Goal: Navigation & Orientation: Find specific page/section

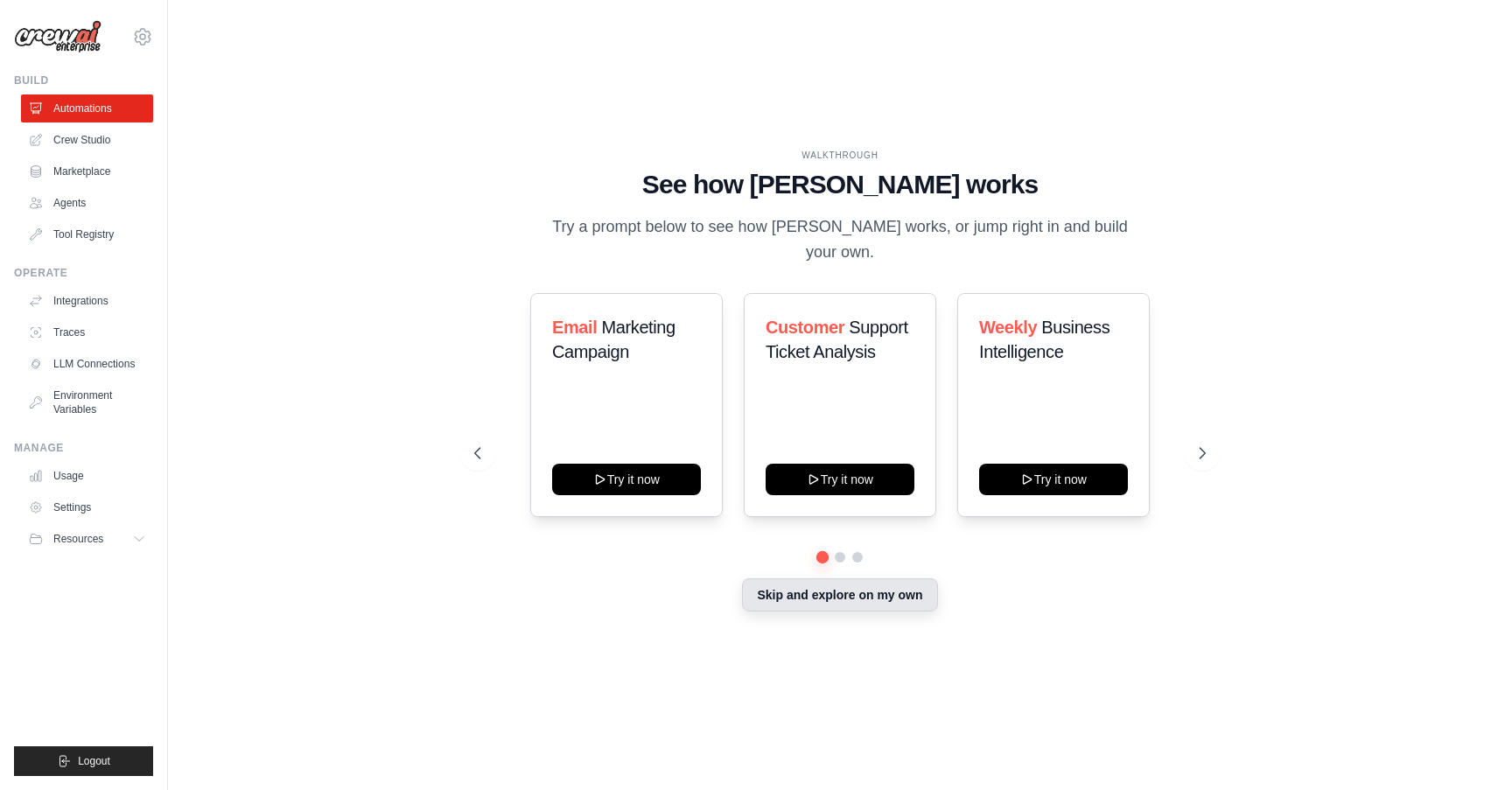
click at [834, 591] on button "Skip and explore on my own" at bounding box center [839, 595] width 195 height 33
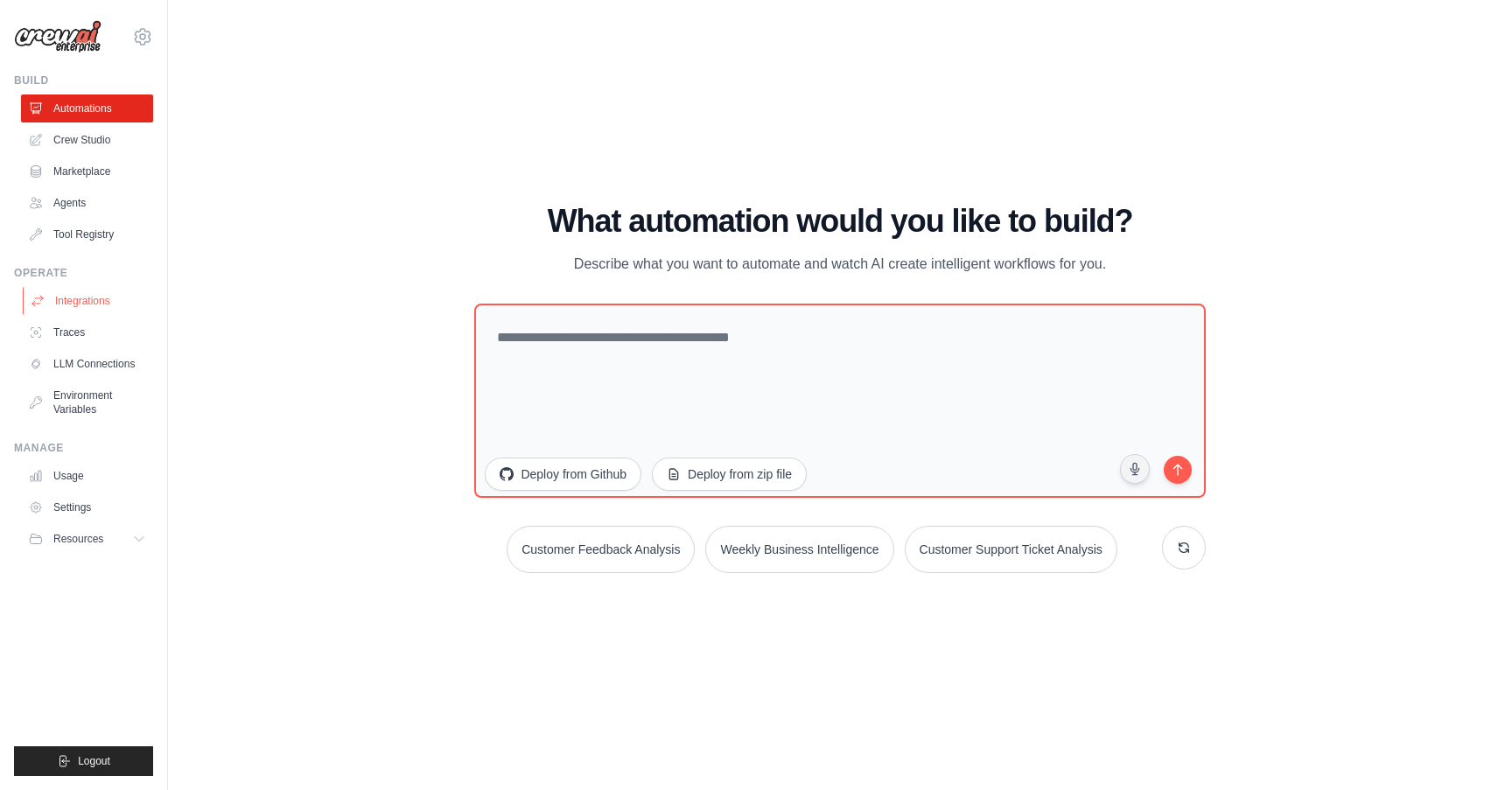
click at [90, 299] on link "Integrations" at bounding box center [89, 301] width 132 height 28
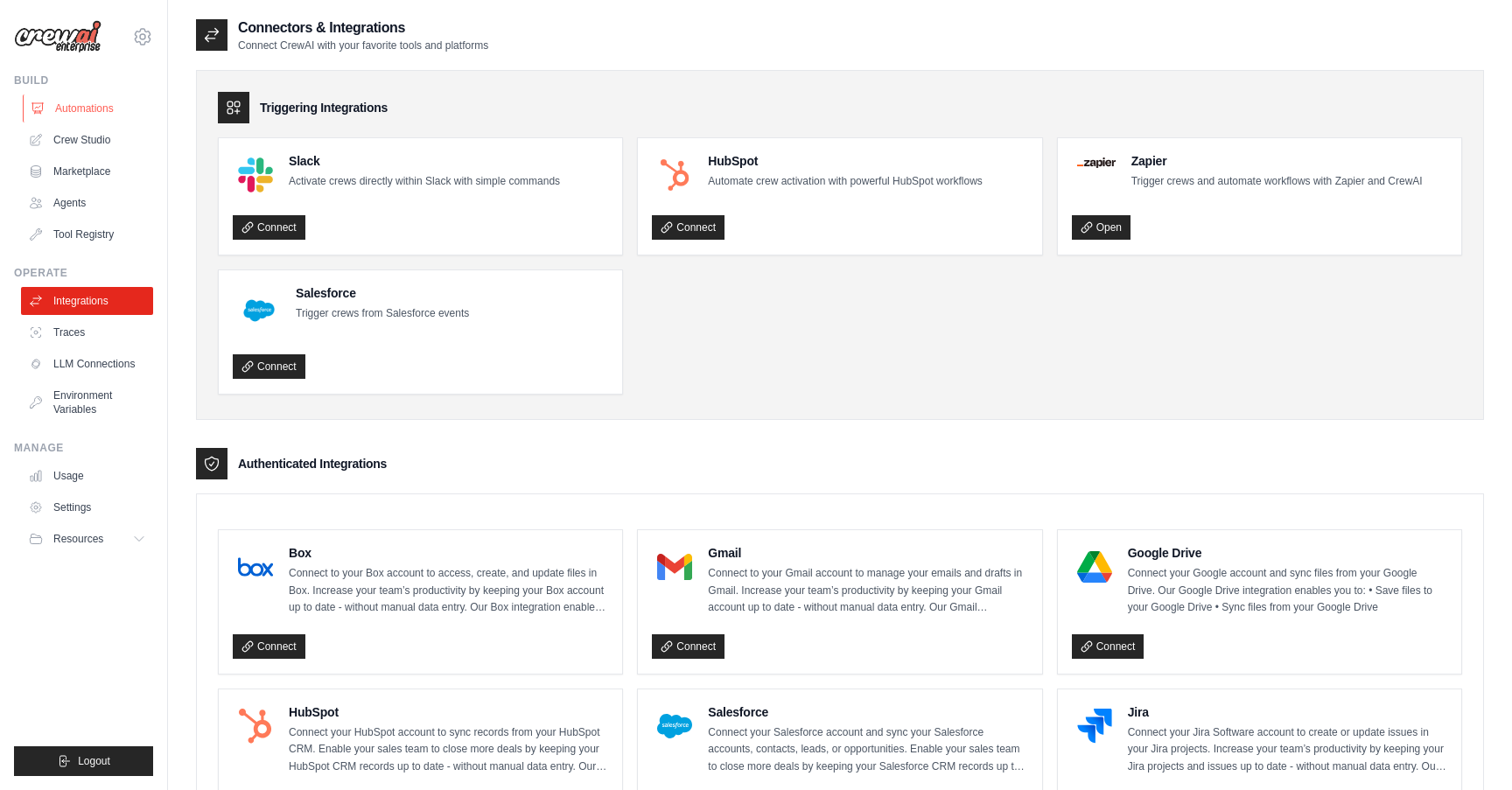
click at [83, 111] on link "Automations" at bounding box center [89, 108] width 132 height 28
